Goal: Task Accomplishment & Management: Use online tool/utility

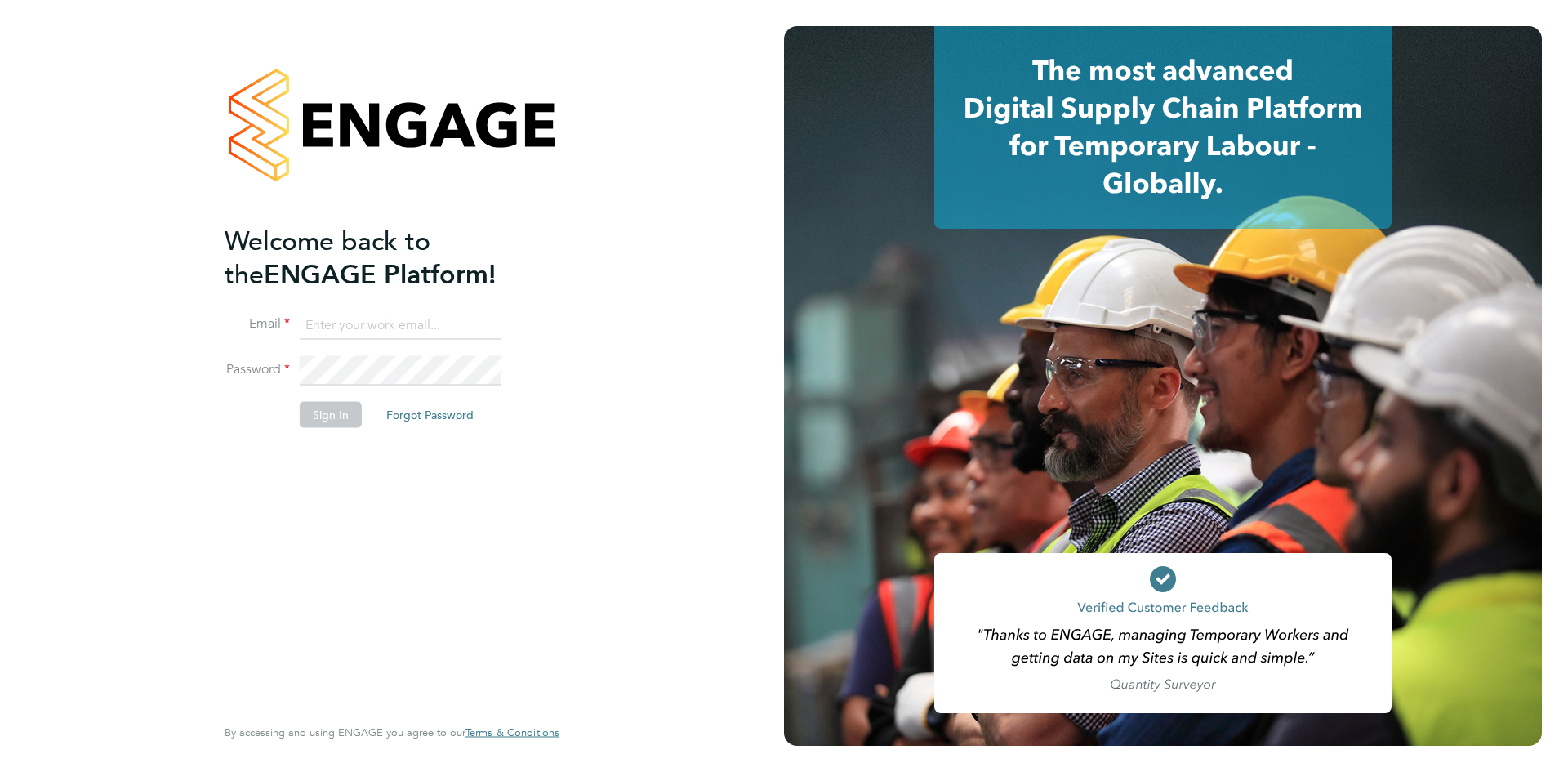
type input "bethanyv@elevationrecruitment.com"
click at [324, 415] on button "Sign In" at bounding box center [330, 414] width 62 height 26
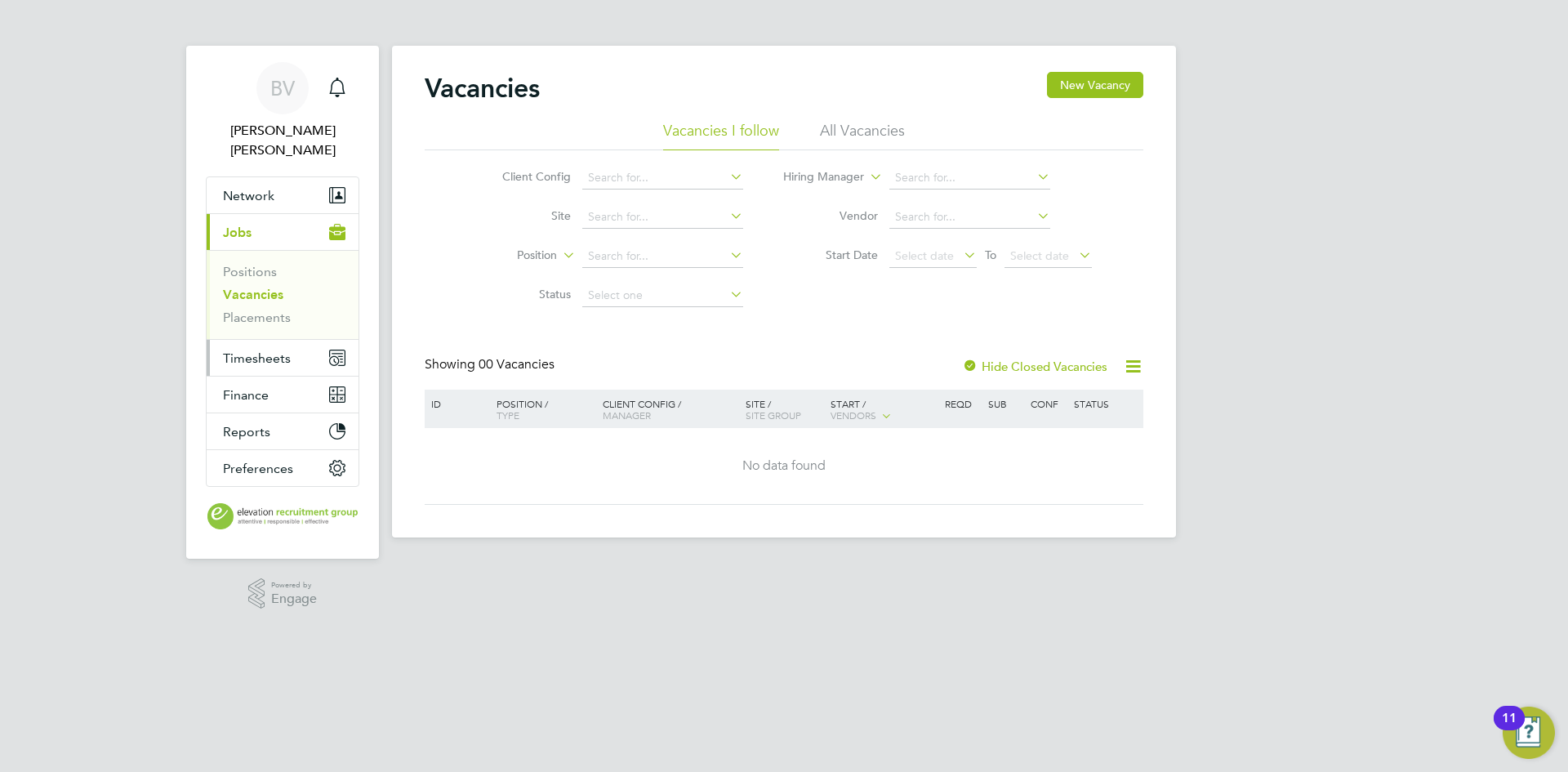
click at [288, 350] on span "Timesheets" at bounding box center [257, 358] width 68 height 15
click at [256, 350] on span "Timesheets" at bounding box center [257, 358] width 68 height 15
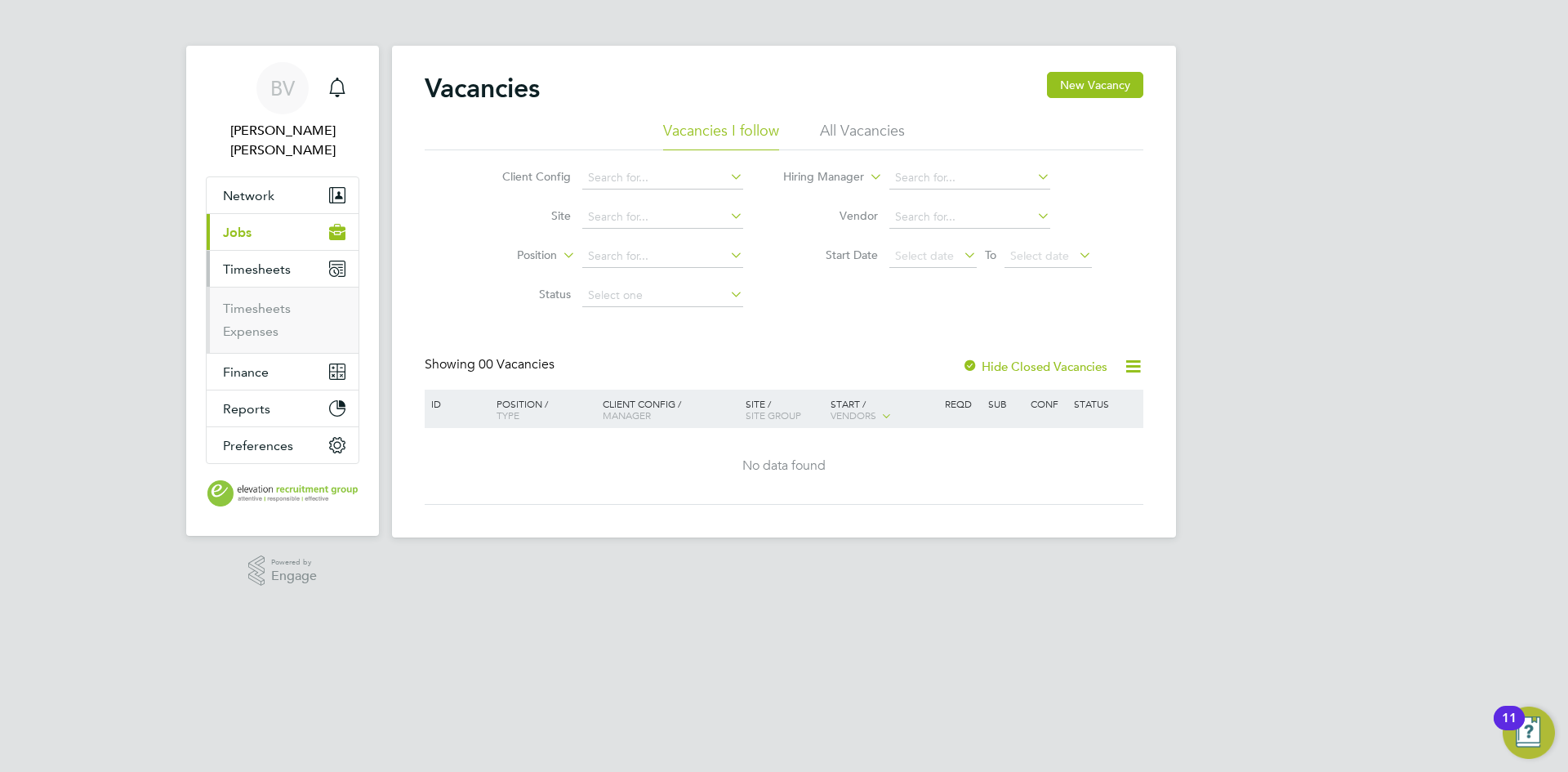
click at [263, 287] on ul "Timesheets Expenses" at bounding box center [282, 319] width 152 height 66
click at [263, 301] on link "Timesheets" at bounding box center [257, 308] width 68 height 15
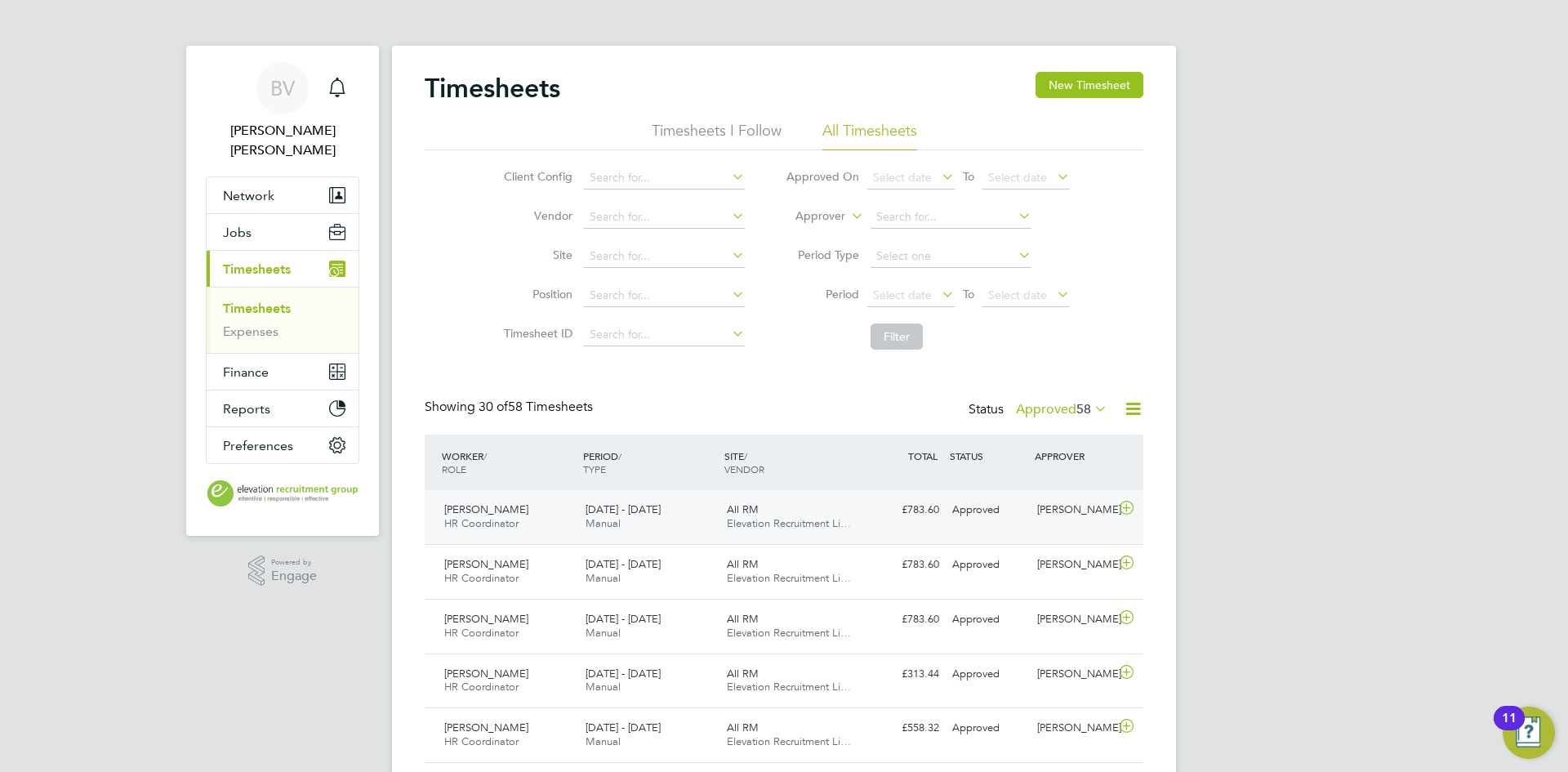
click at [1135, 504] on icon at bounding box center [1127, 508] width 21 height 13
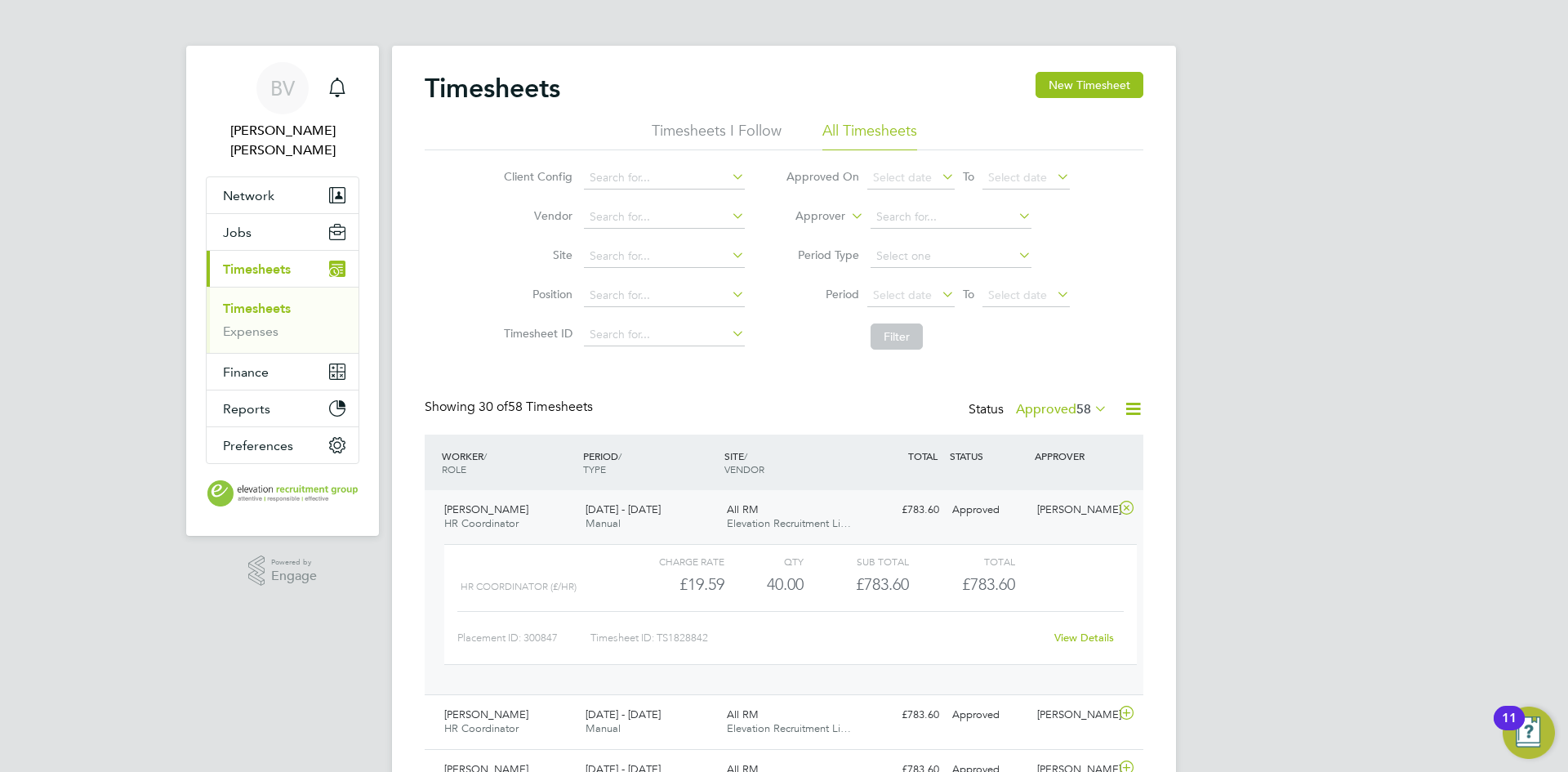
click at [1092, 645] on link "View Details" at bounding box center [1083, 637] width 59 height 14
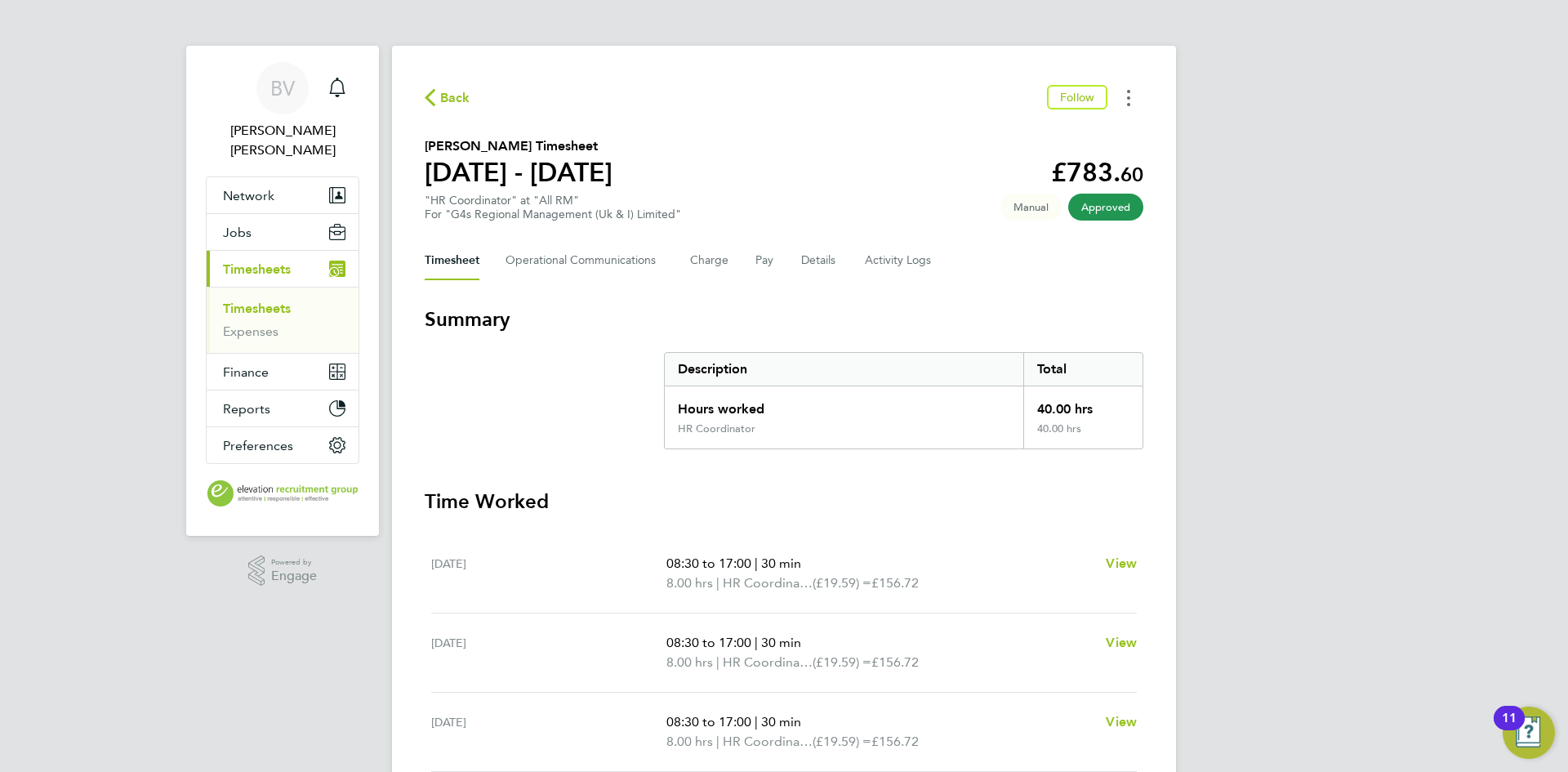
click at [1131, 99] on button "Timesheets Menu" at bounding box center [1129, 97] width 29 height 25
click at [1033, 143] on link "Download timesheet" at bounding box center [1045, 134] width 196 height 33
drag, startPoint x: 614, startPoint y: 146, endPoint x: 419, endPoint y: 146, distance: 195.0
click at [419, 146] on div "Back Follow [PERSON_NAME] Timesheet [DATE] - [DATE] £783. 60 "HR Coordinator" a…" at bounding box center [784, 606] width 784 height 1122
copy h2 "[PERSON_NAME] Timesheet"
